Goal: Information Seeking & Learning: Understand process/instructions

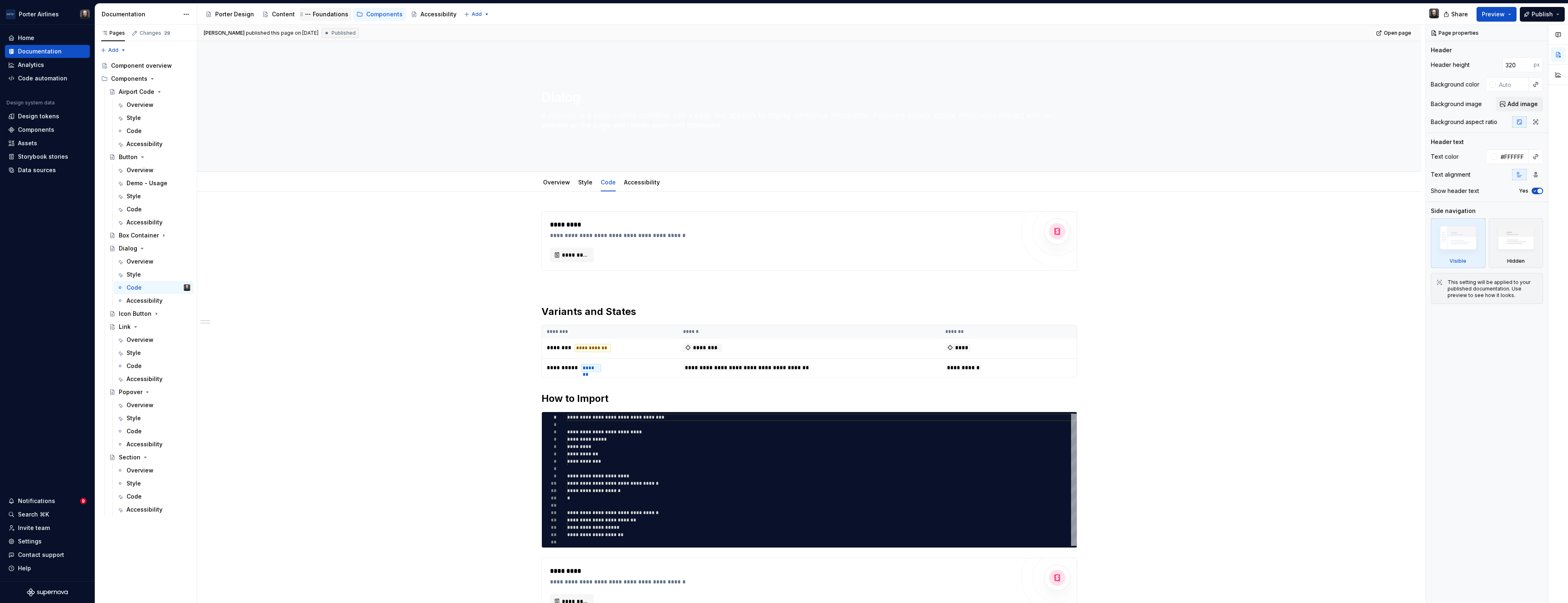
click at [323, 16] on div "Foundations" at bounding box center [331, 14] width 35 height 8
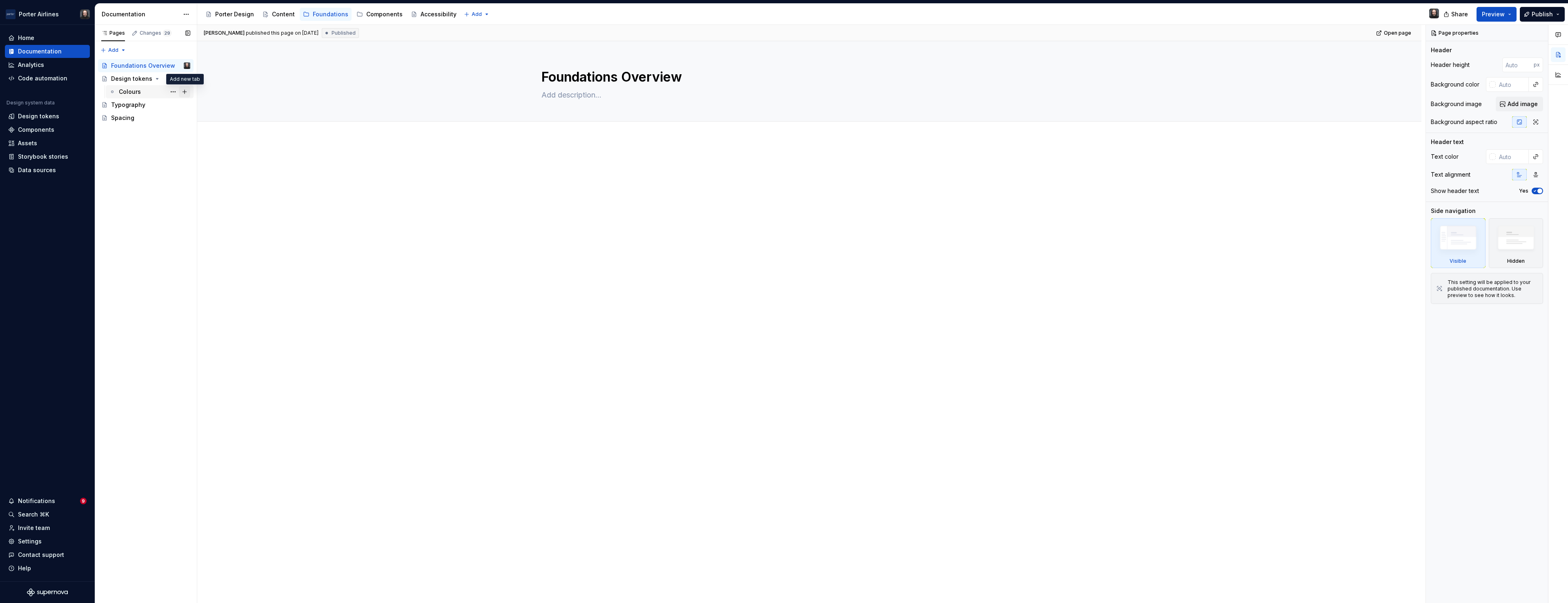
click at [184, 92] on button "Page tree" at bounding box center [184, 92] width 12 height 12
type textarea "*"
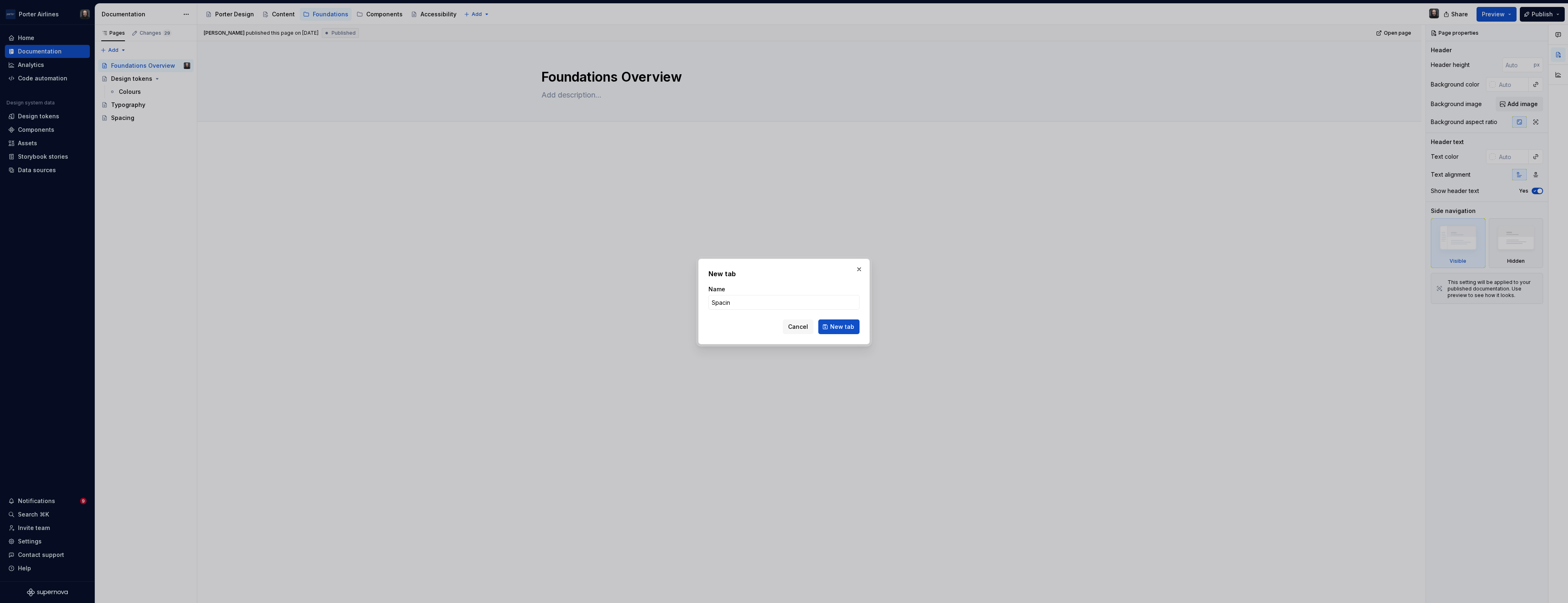
type input "Spacing"
click at [838, 328] on span "New tab" at bounding box center [842, 327] width 24 height 8
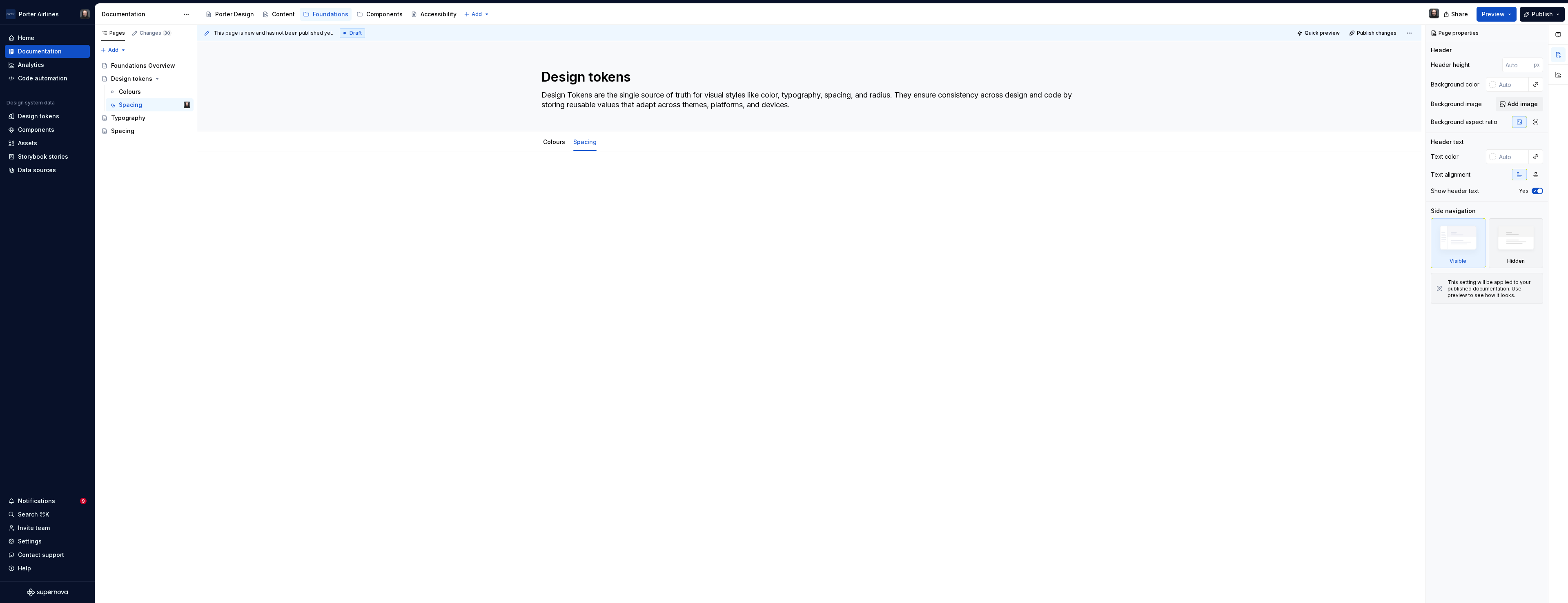
click at [585, 206] on div at bounding box center [810, 191] width 536 height 41
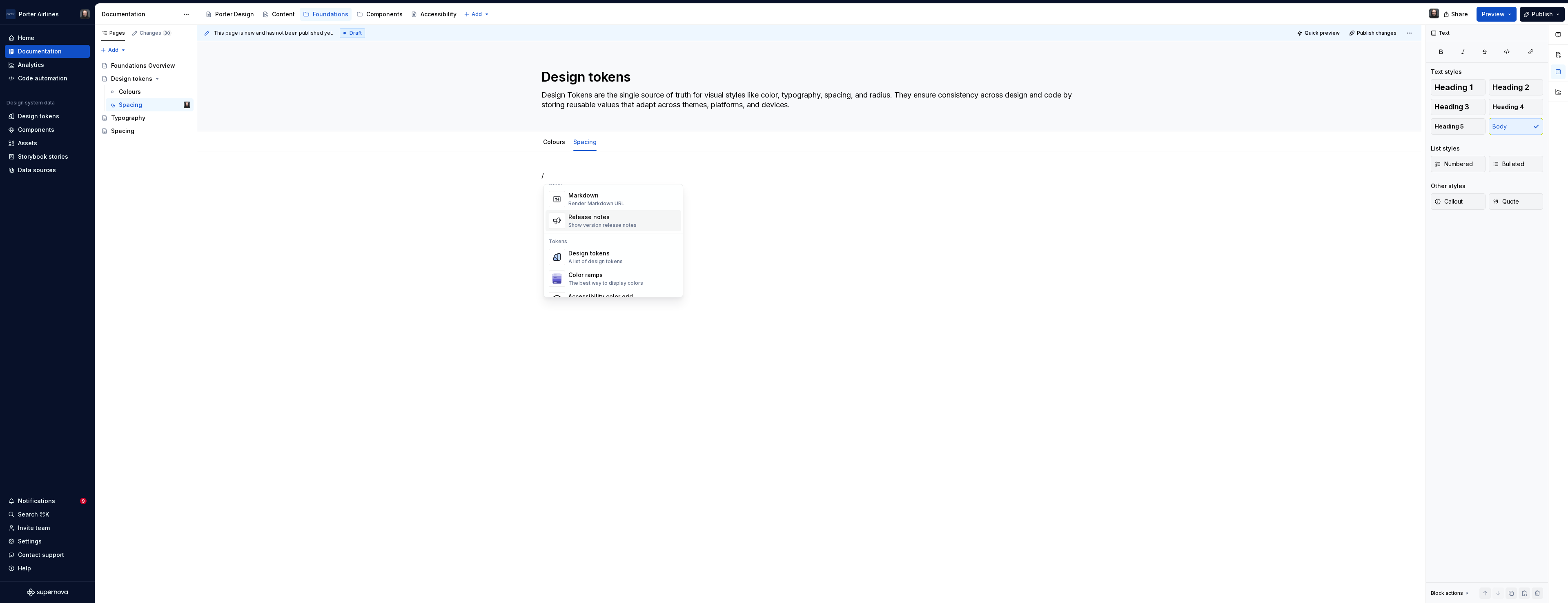
scroll to position [554, 0]
click at [637, 244] on div "Design tokens A list of design tokens" at bounding box center [623, 246] width 110 height 16
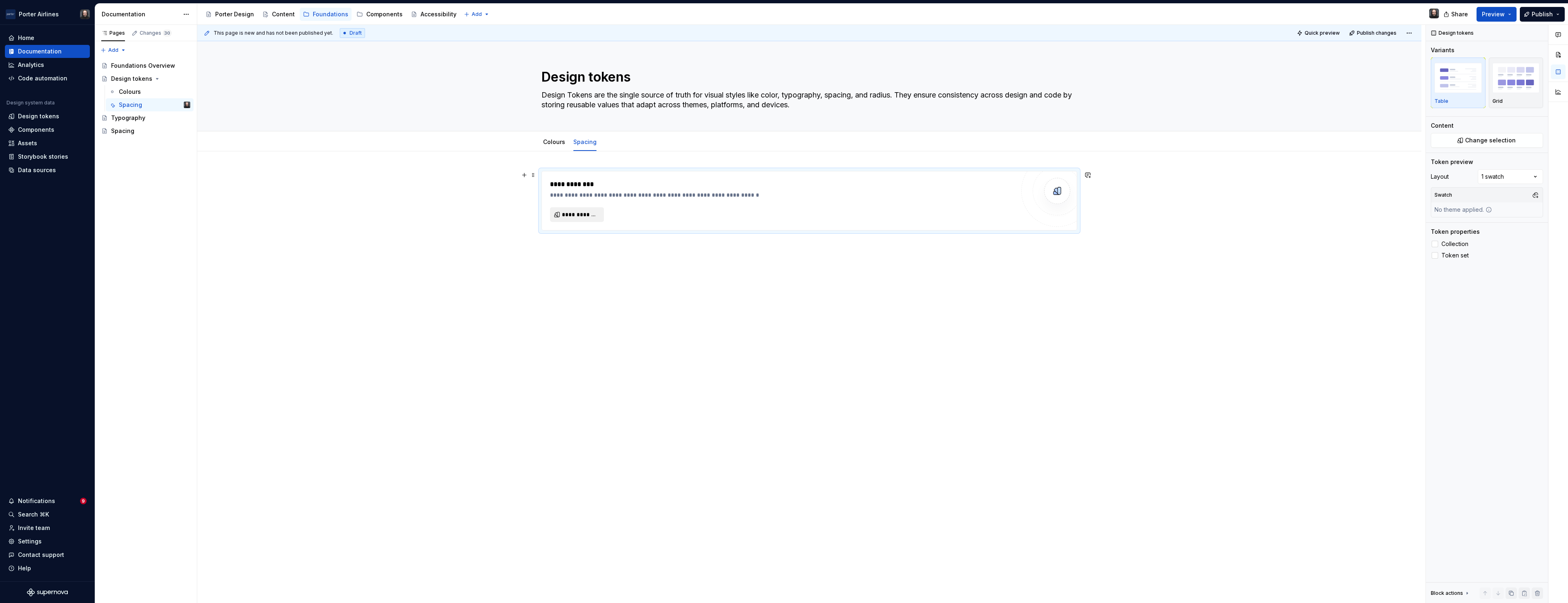
click at [591, 217] on span "**********" at bounding box center [580, 214] width 37 height 8
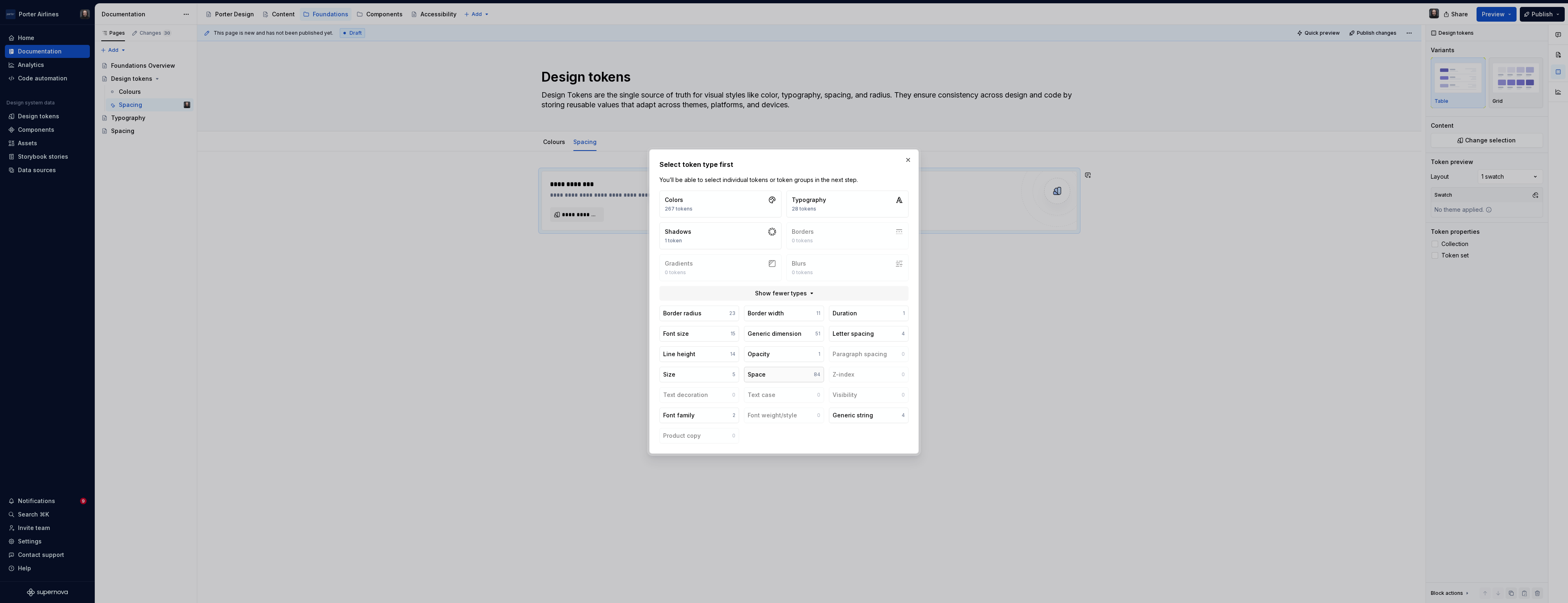
click at [777, 374] on button "Space 84" at bounding box center [783, 374] width 80 height 15
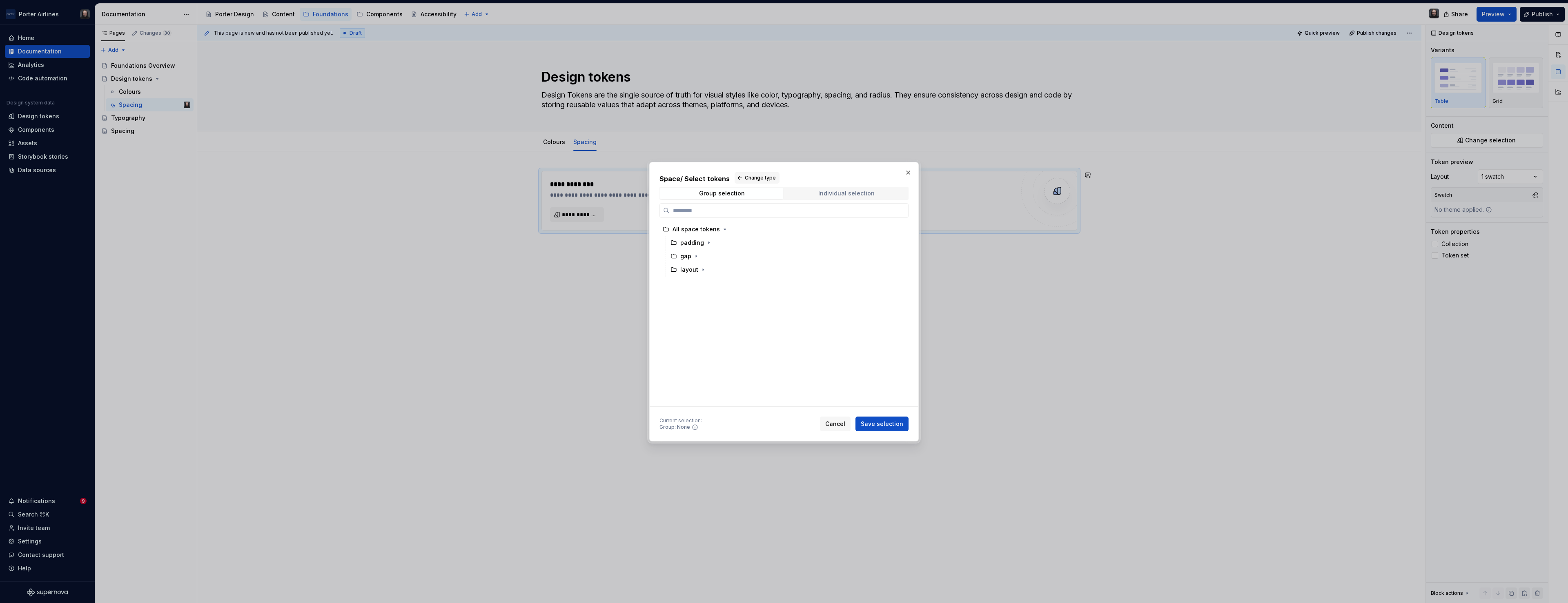
click at [835, 194] on div "Individual selection" at bounding box center [846, 193] width 57 height 7
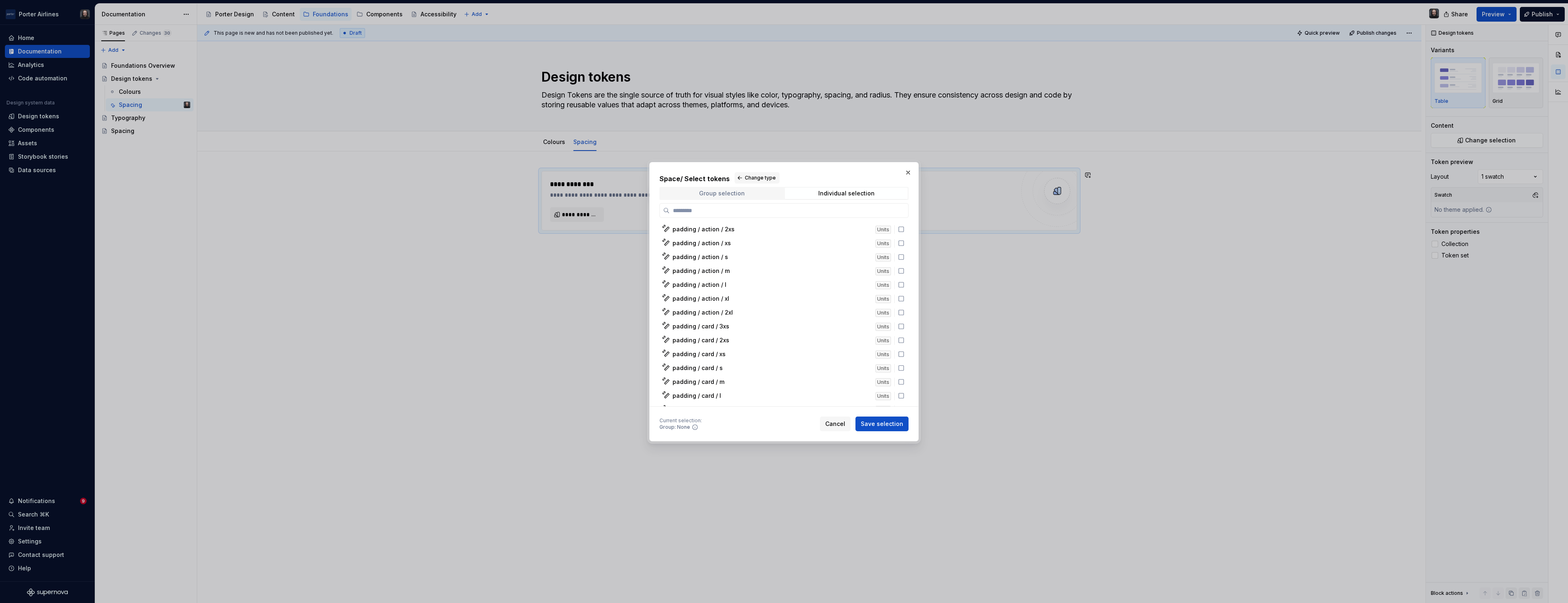
click at [735, 192] on div "Group selection" at bounding box center [721, 193] width 46 height 7
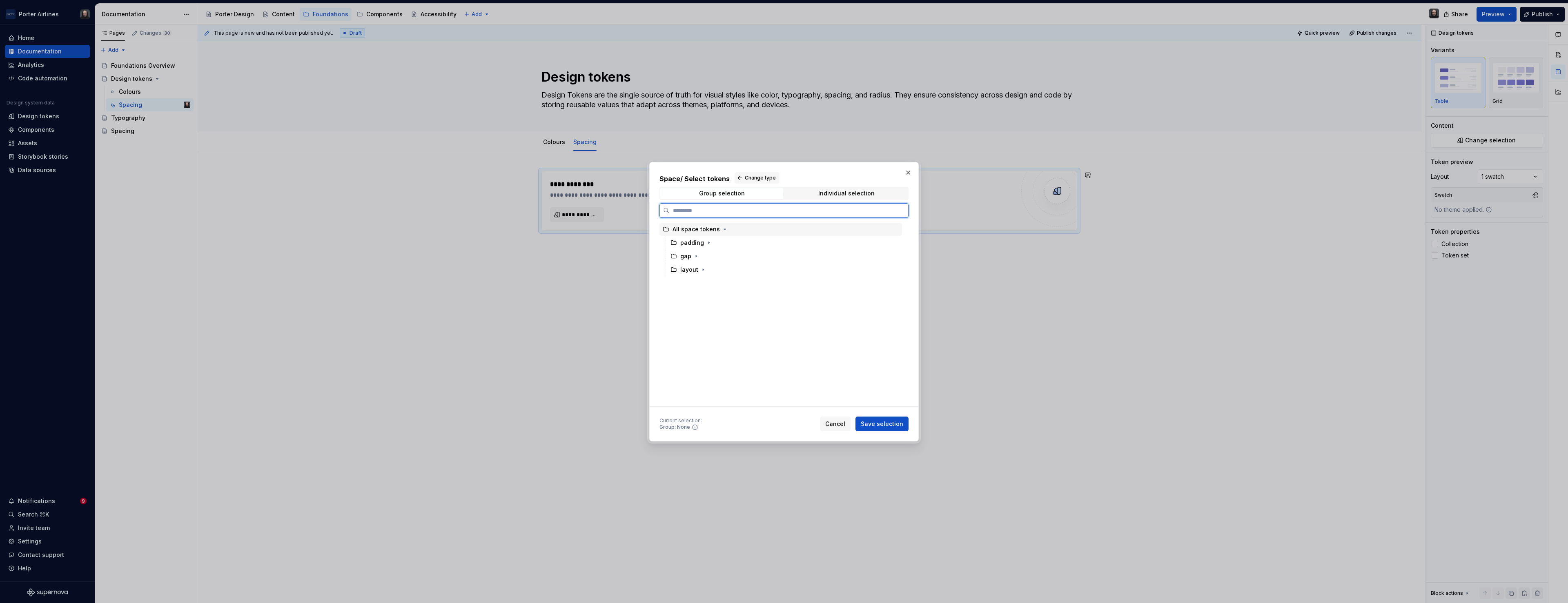
click at [861, 229] on div "All space tokens" at bounding box center [780, 229] width 242 height 13
click at [886, 421] on span "Save selection" at bounding box center [882, 423] width 43 height 8
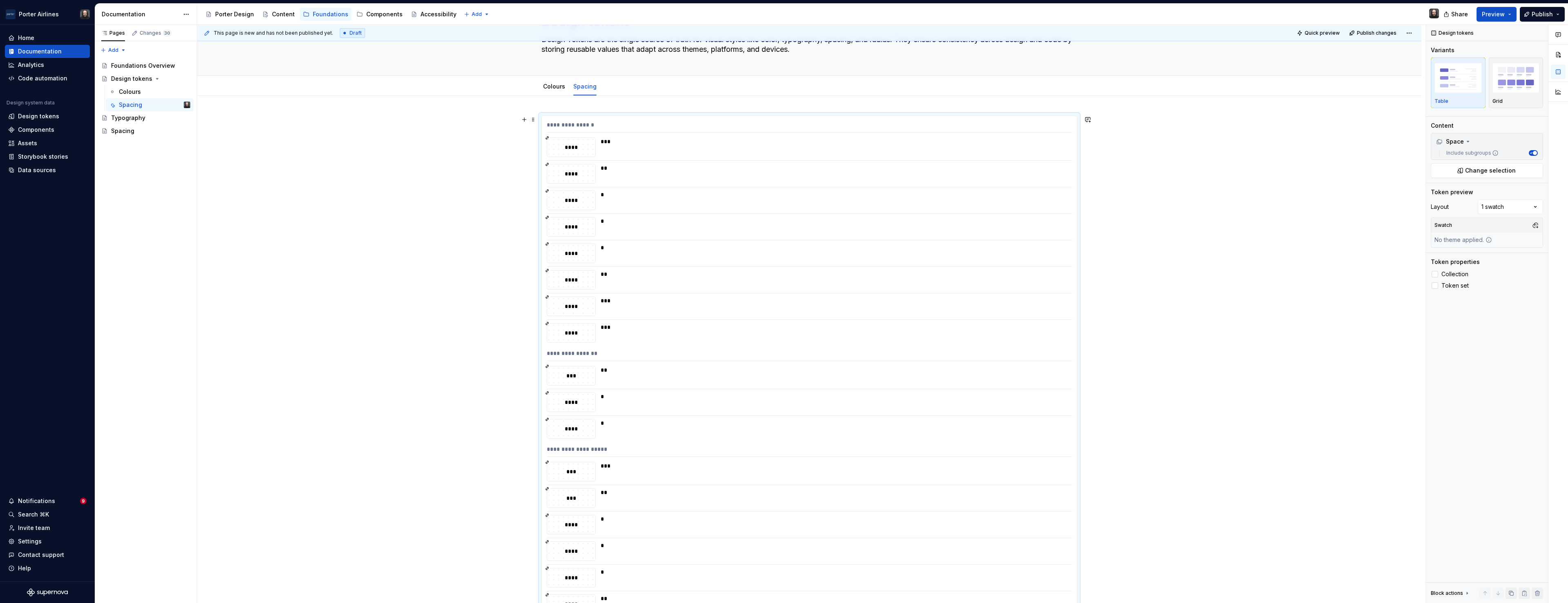
scroll to position [0, 0]
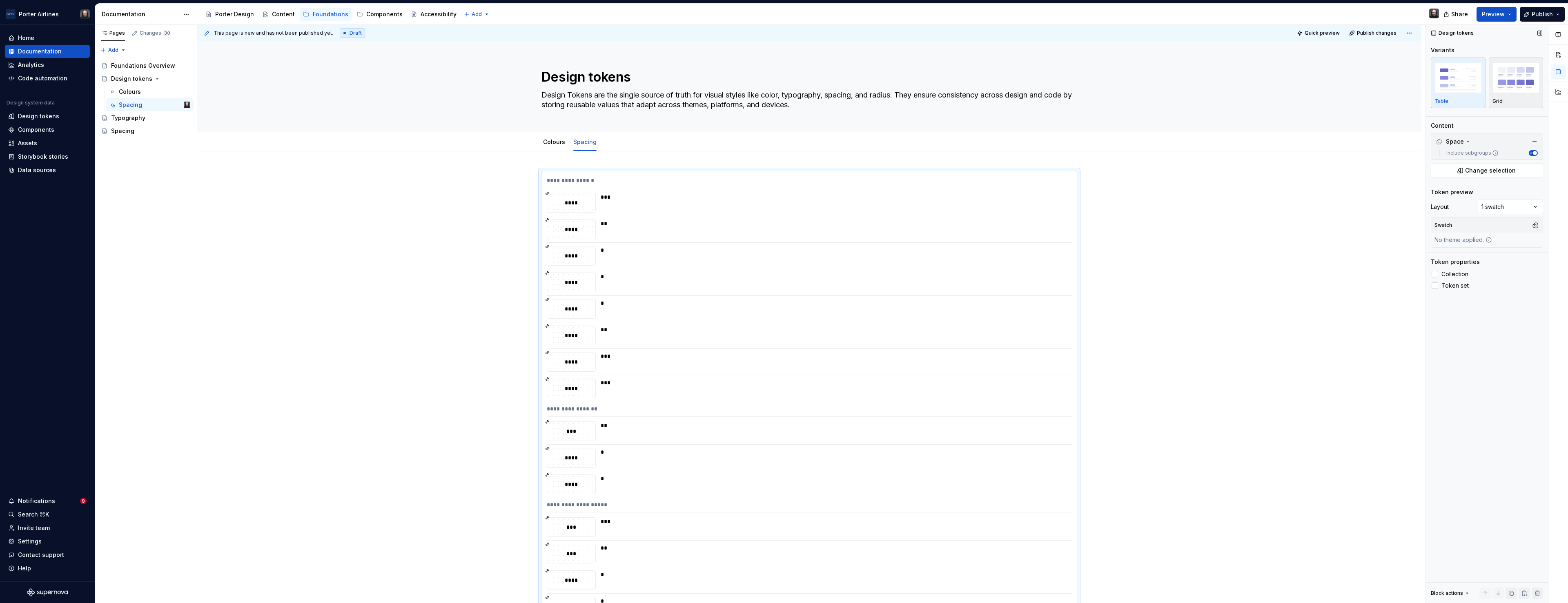
click at [1510, 85] on img "button" at bounding box center [1516, 77] width 47 height 30
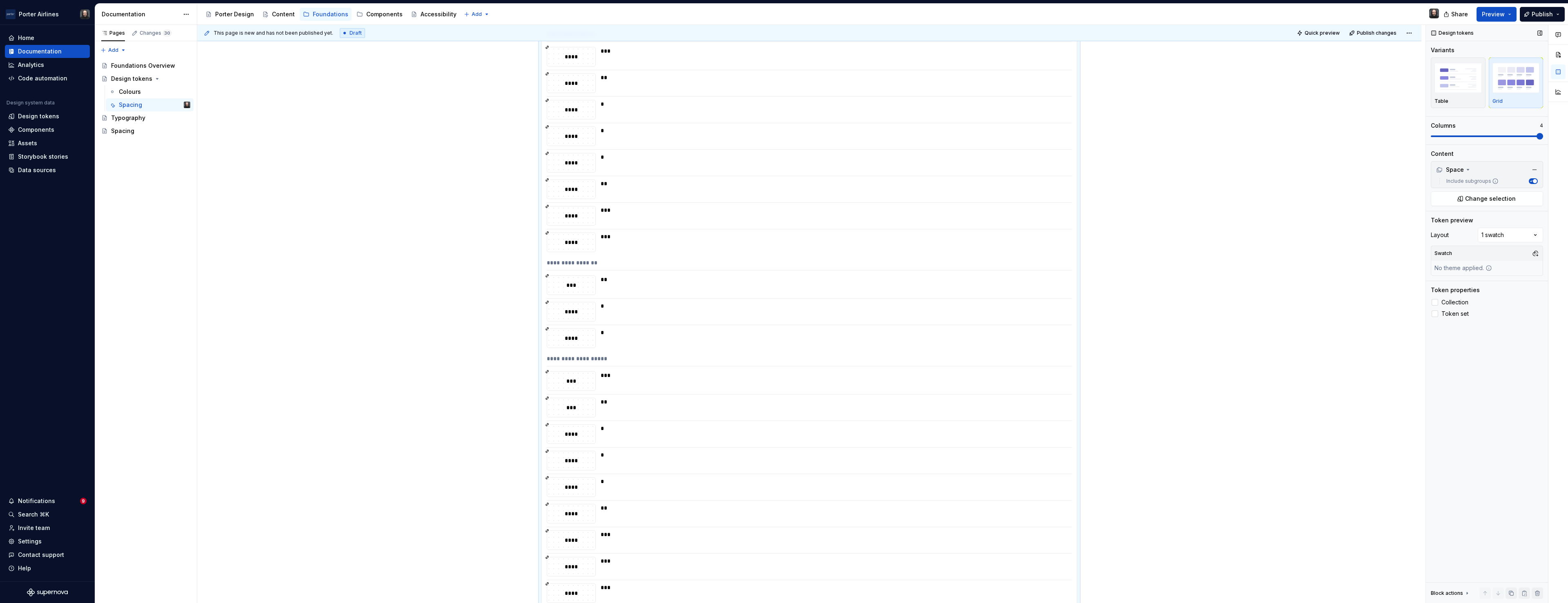
click at [1543, 135] on span at bounding box center [1539, 136] width 7 height 7
click at [1455, 302] on span "Collection" at bounding box center [1455, 302] width 27 height 7
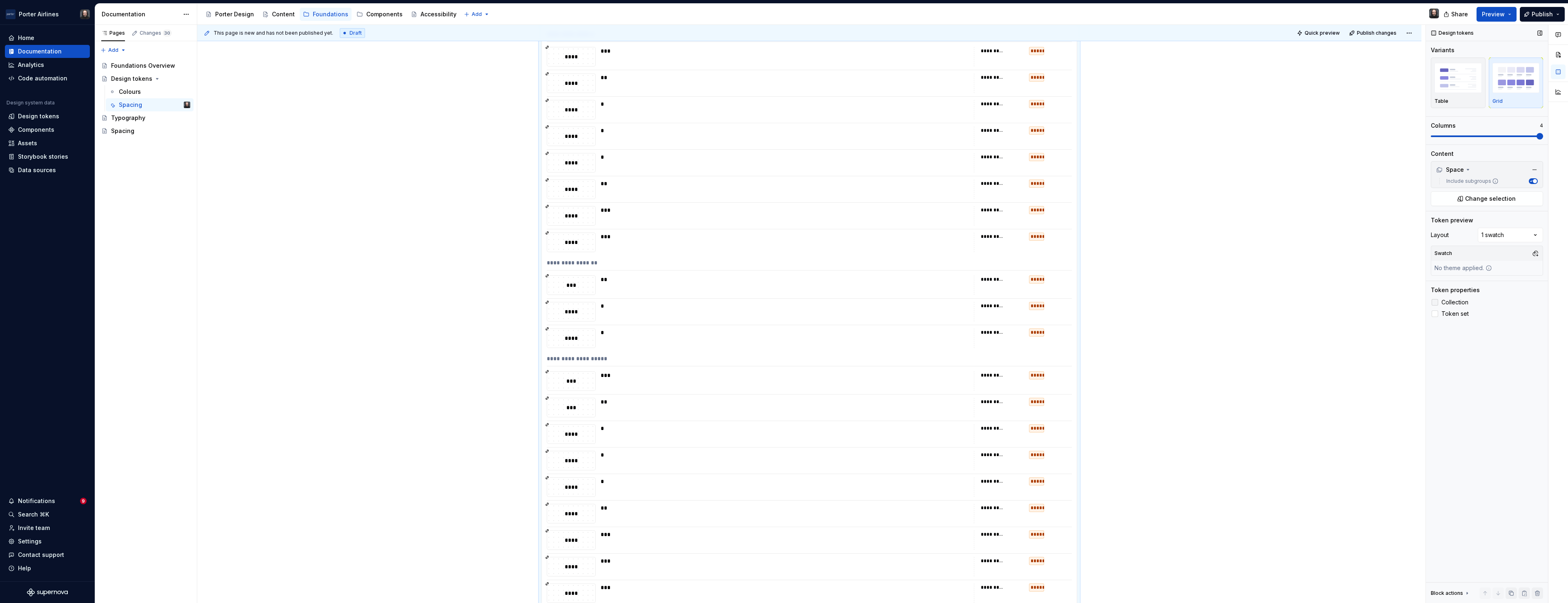
click at [1455, 302] on span "Collection" at bounding box center [1455, 302] width 27 height 7
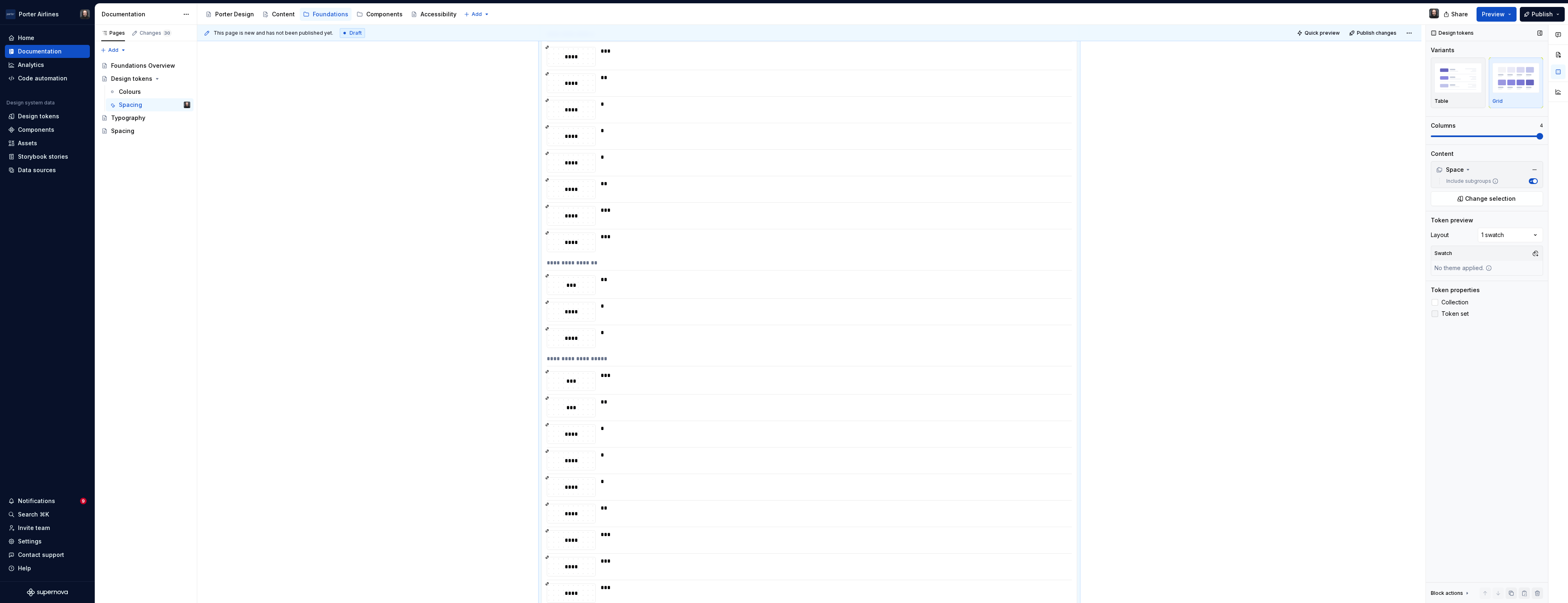
click at [1456, 313] on span "Token set" at bounding box center [1455, 314] width 27 height 7
click at [1452, 301] on span "Collection" at bounding box center [1455, 302] width 27 height 7
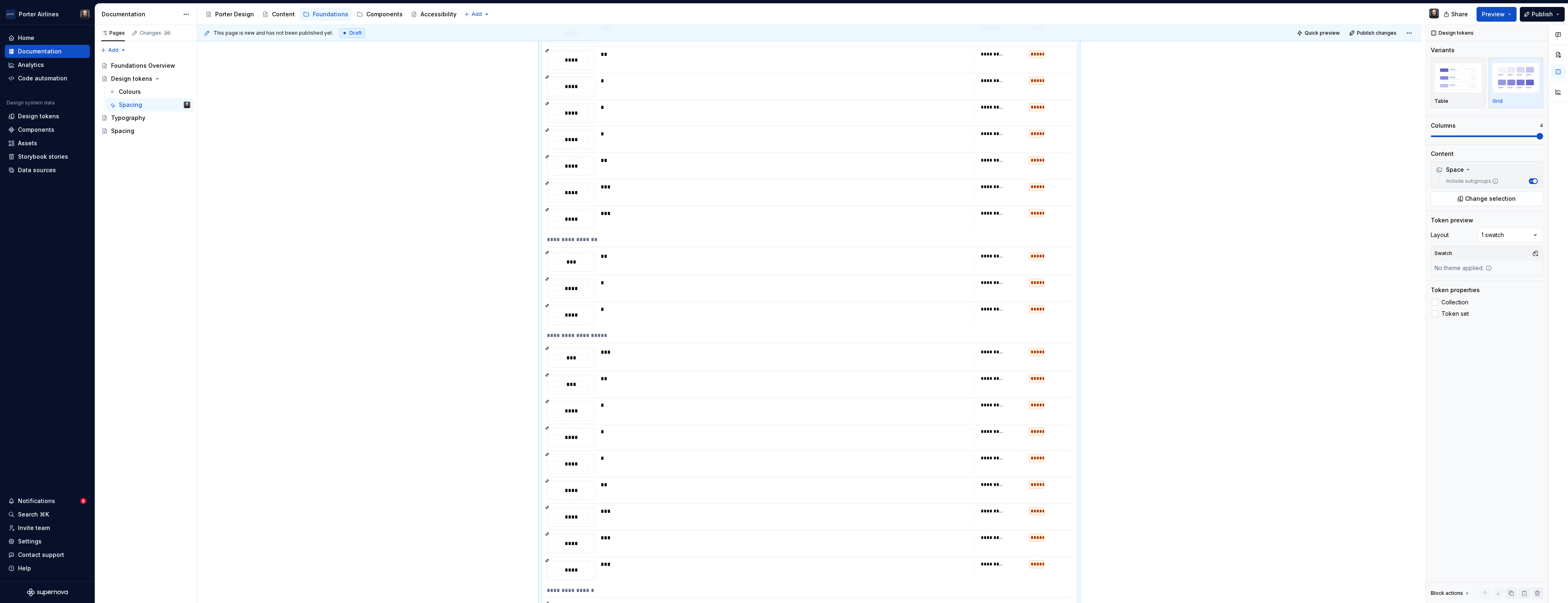
scroll to position [0, 0]
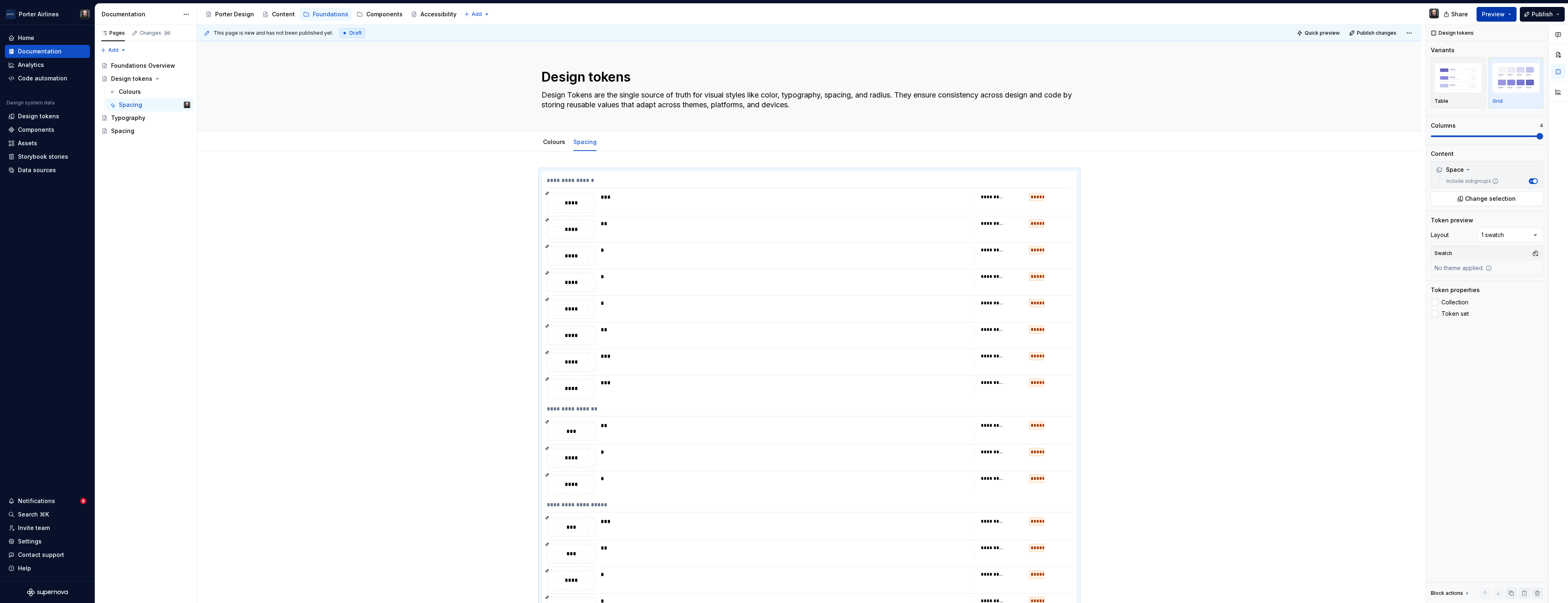
click at [1509, 15] on button "Preview" at bounding box center [1497, 14] width 40 height 15
click at [1424, 59] on span "Build preview" at bounding box center [1421, 60] width 39 height 8
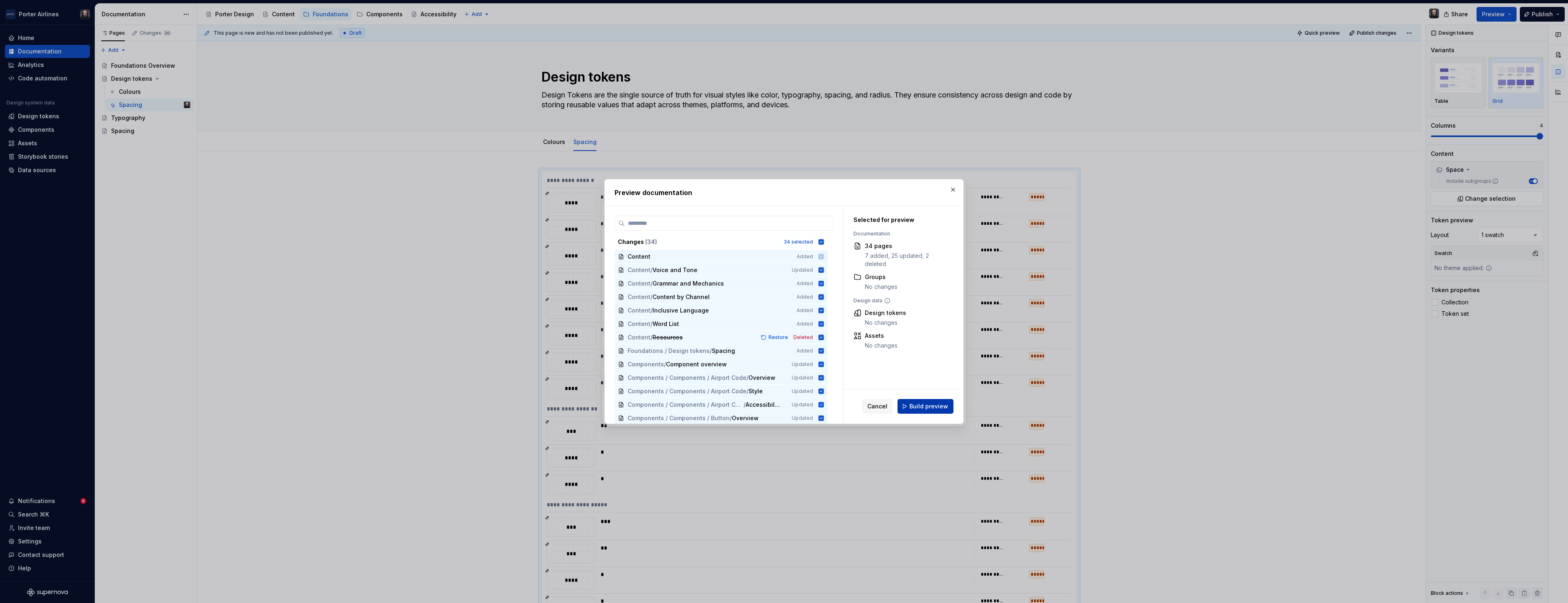
click at [927, 405] on span "Build preview" at bounding box center [929, 406] width 39 height 8
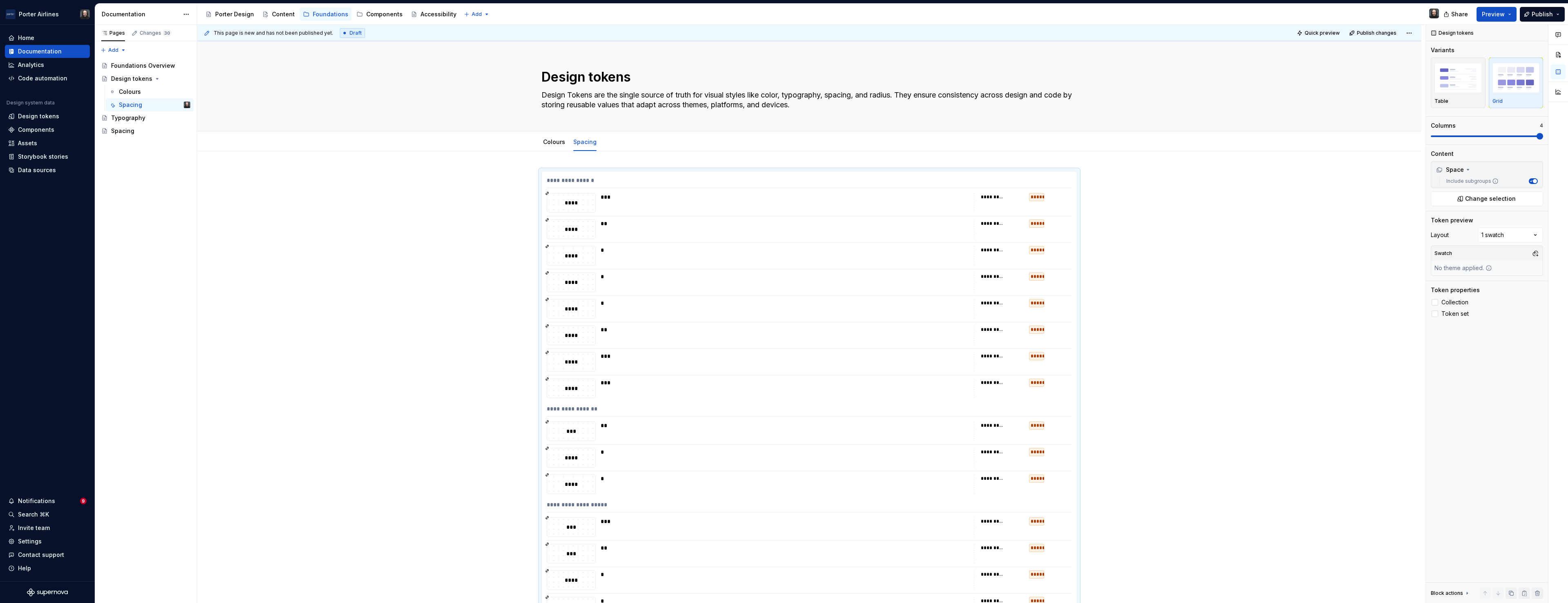
type textarea "*"
click at [540, 162] on div "**********" at bounding box center [811, 314] width 1228 height 579
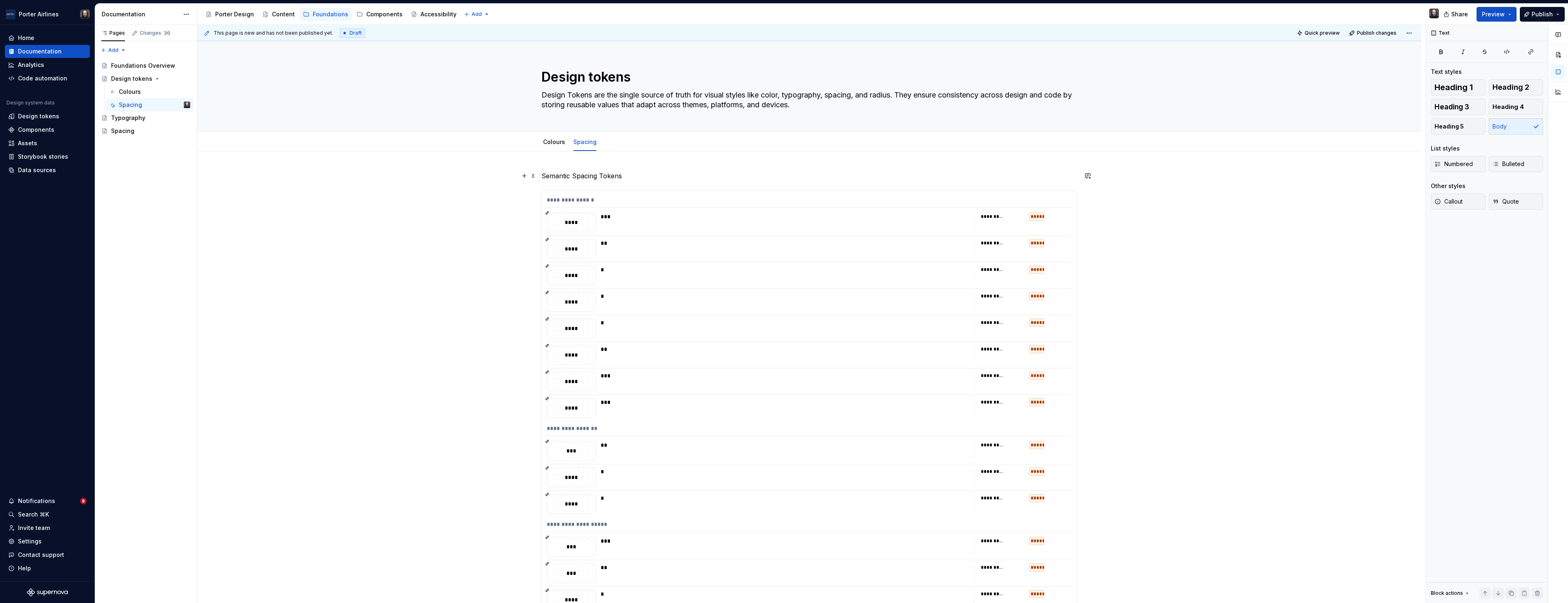
click at [611, 176] on p "Semantic Spacing Tokens" at bounding box center [810, 176] width 536 height 10
click at [654, 162] on button "button" at bounding box center [653, 161] width 12 height 12
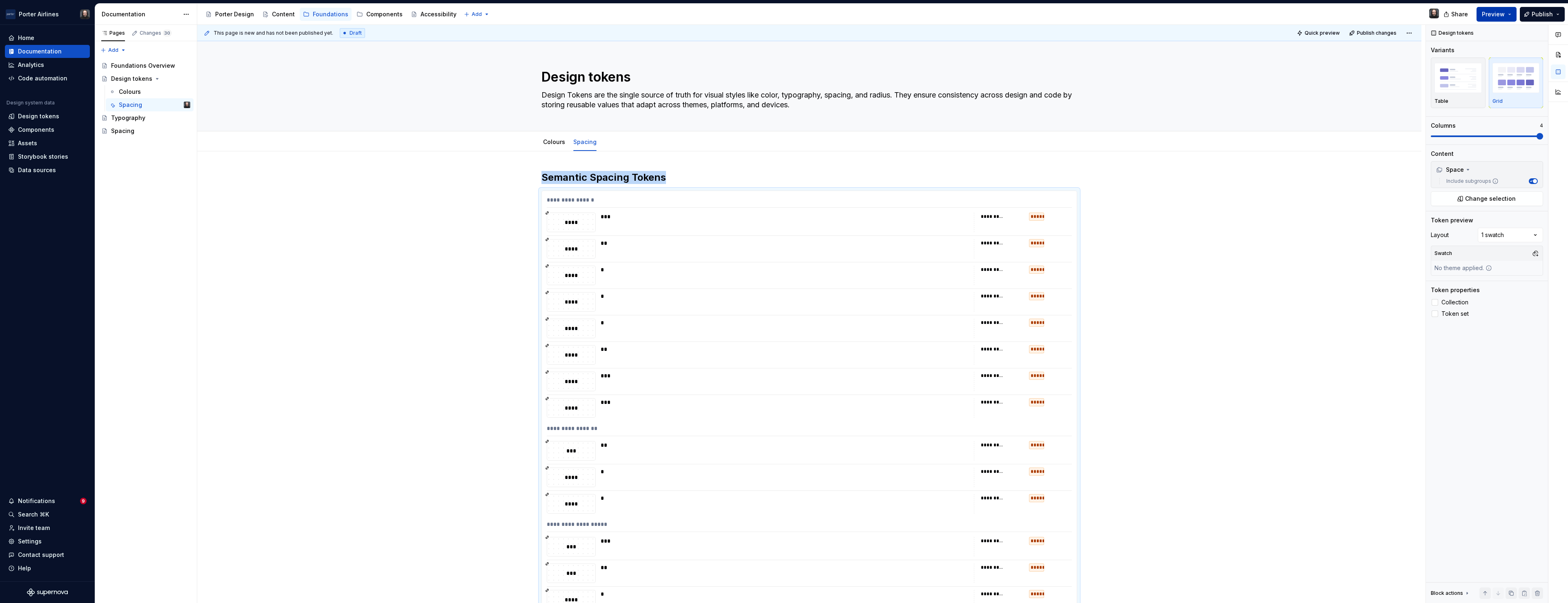
click at [1507, 13] on button "Preview" at bounding box center [1497, 14] width 40 height 15
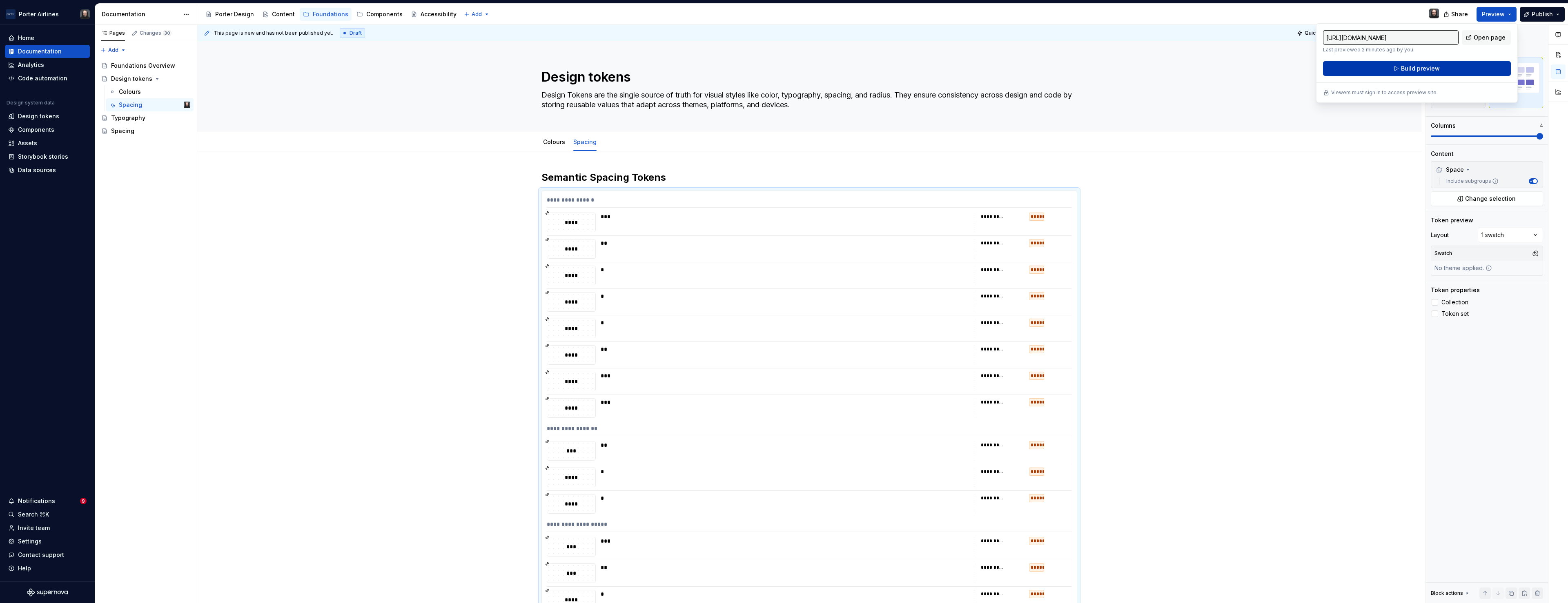
click at [1412, 69] on span "Build preview" at bounding box center [1421, 68] width 39 height 8
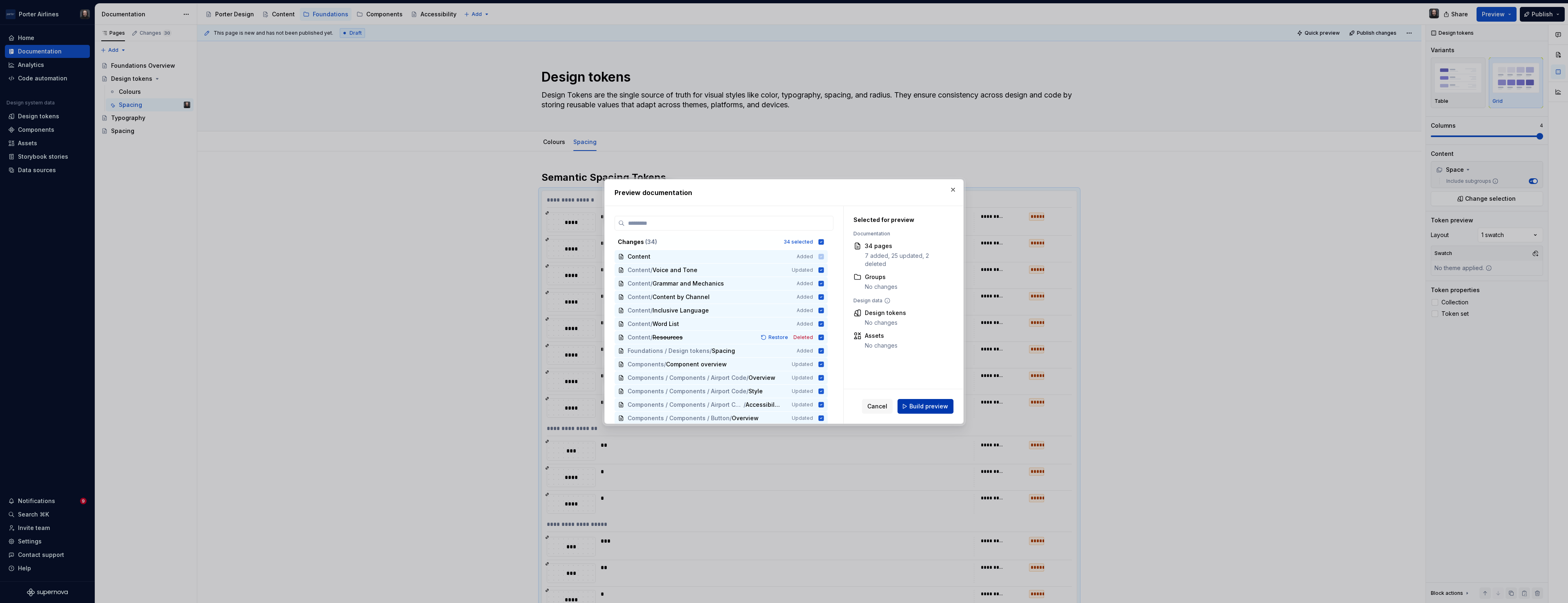
click at [939, 404] on span "Build preview" at bounding box center [929, 406] width 39 height 8
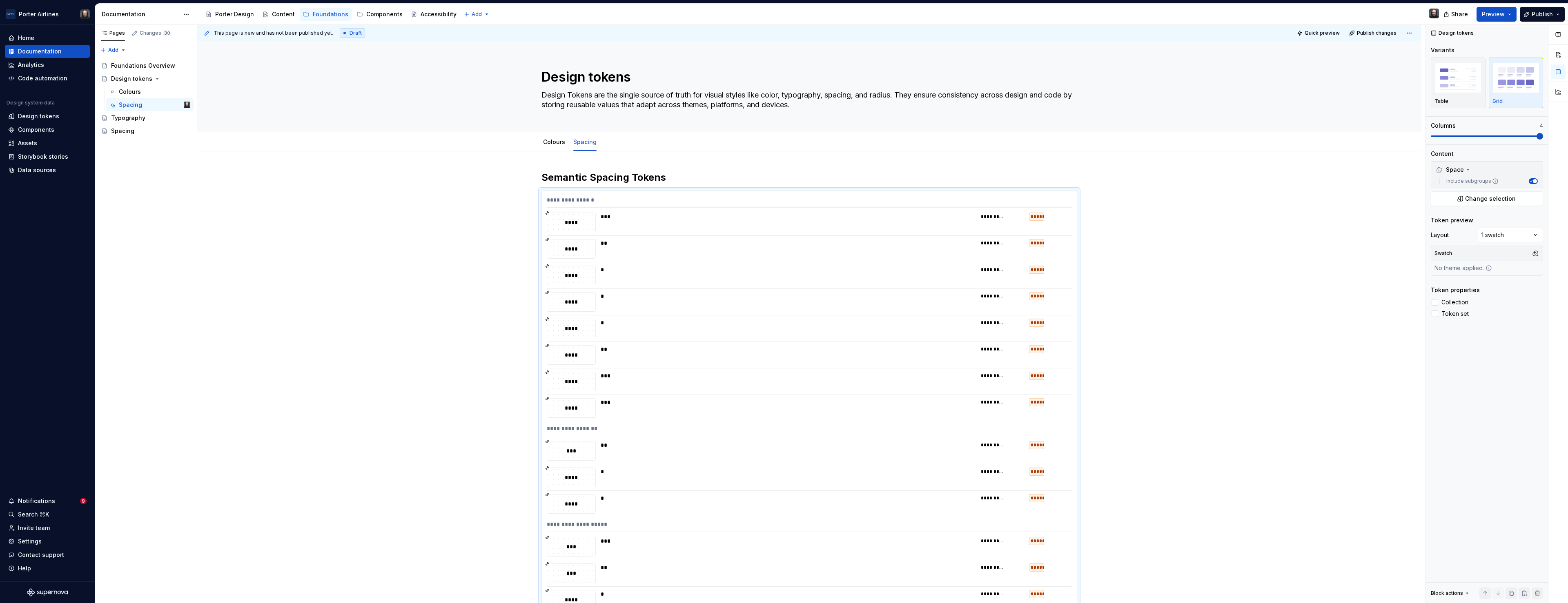
type textarea "*"
